Goal: Check status: Check status

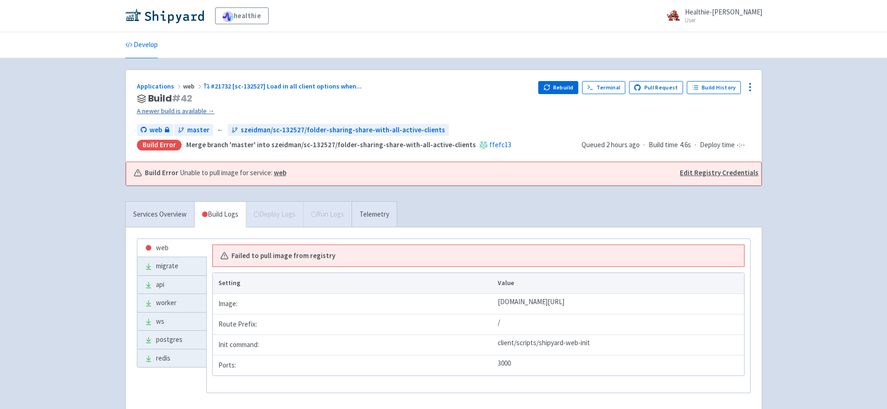
click at [161, 109] on link "A newer build is available →" at bounding box center [334, 111] width 395 height 11
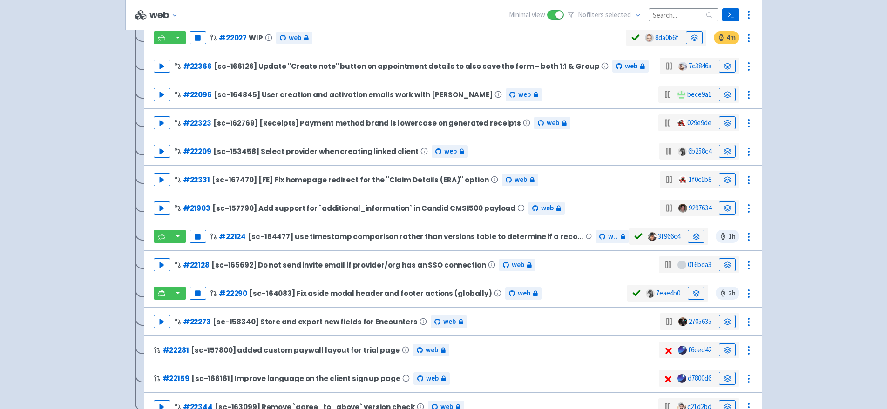
scroll to position [591, 0]
click at [163, 118] on button "Play" at bounding box center [162, 122] width 17 height 13
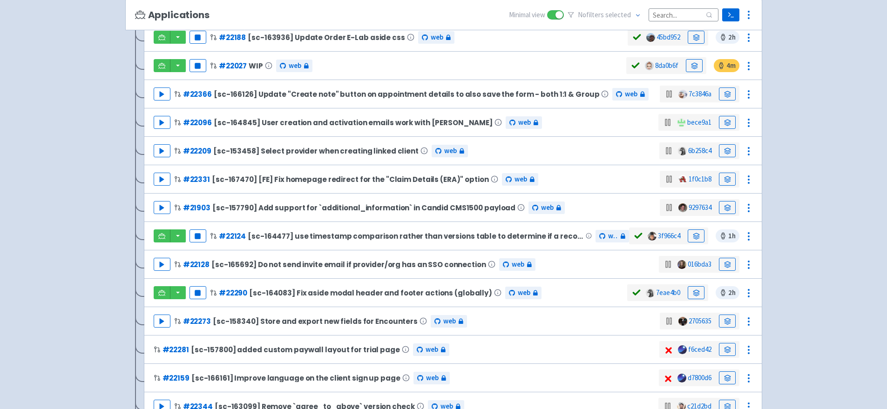
scroll to position [80, 0]
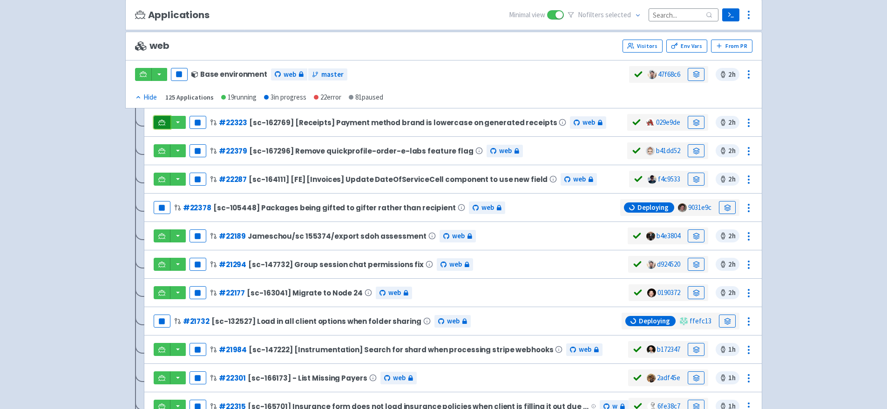
click at [159, 124] on icon at bounding box center [161, 122] width 7 height 5
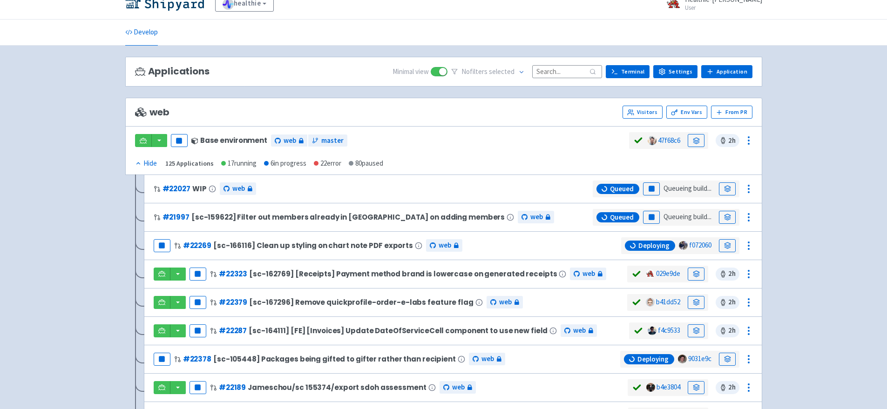
scroll to position [0, 0]
